Goal: Information Seeking & Learning: Learn about a topic

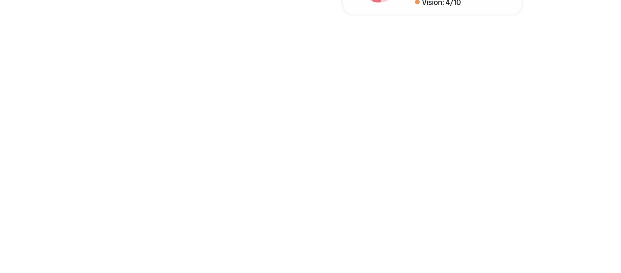
scroll to position [950, 0]
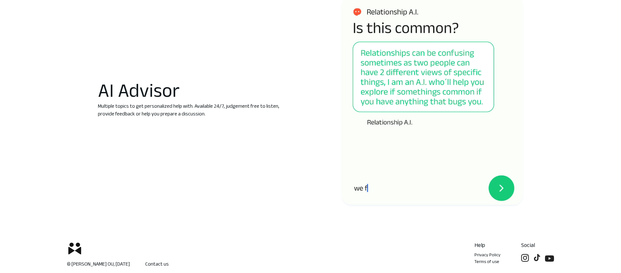
click at [484, 261] on p "Terms of use" at bounding box center [487, 262] width 26 height 7
click at [485, 255] on p "Privacy Policy" at bounding box center [487, 255] width 26 height 7
click at [145, 264] on link "Contact us" at bounding box center [157, 265] width 24 height 8
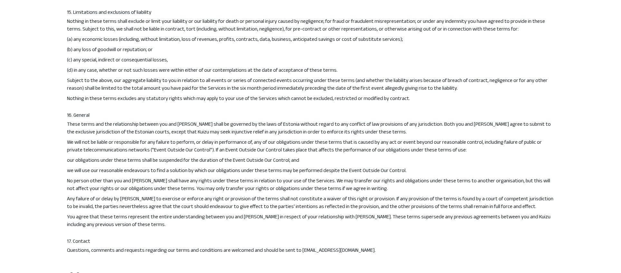
scroll to position [1026, 0]
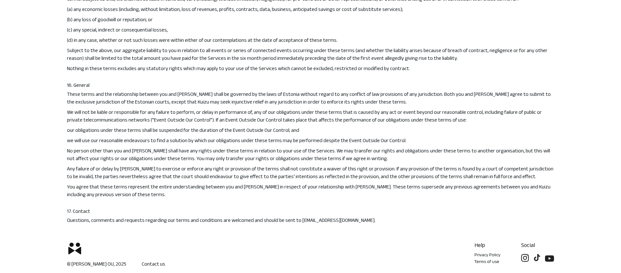
click at [335, 158] on p "No person other than you and [PERSON_NAME] shall have any rights under these te…" at bounding box center [310, 154] width 487 height 15
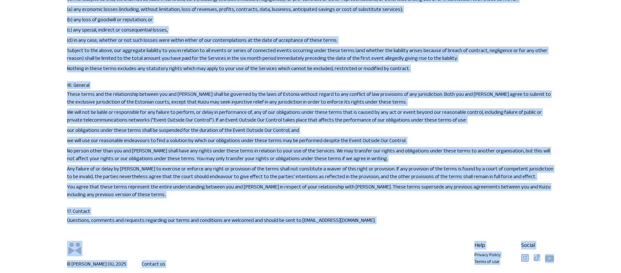
copy div "Kuizu Gift Blog About us Gift Blog About us Terms of use 1. Introduction These …"
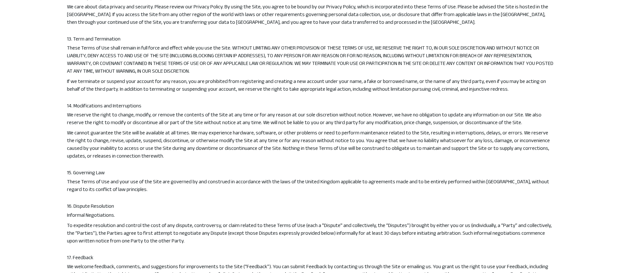
scroll to position [1583, 0]
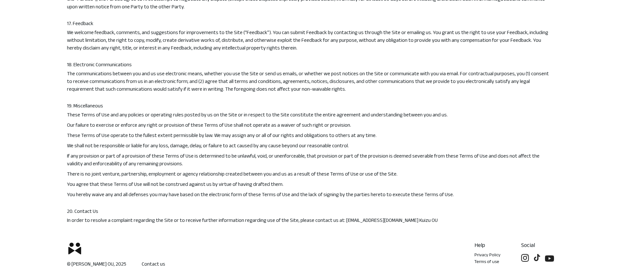
click at [319, 121] on div "Our failure to exercise or enforce any right or provision of these Terms of Use…" at bounding box center [310, 125] width 487 height 10
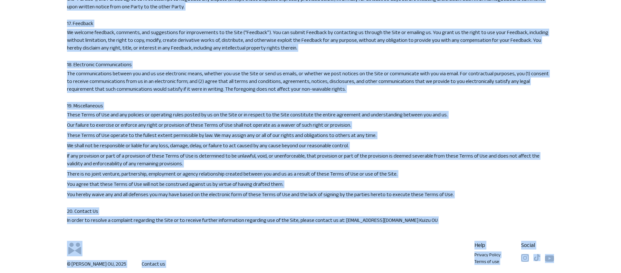
copy div "Kuizu Gift Blog About us Gift Blog About us Privacy Policy 1. Agreement to Term…"
